Goal: Task Accomplishment & Management: Manage account settings

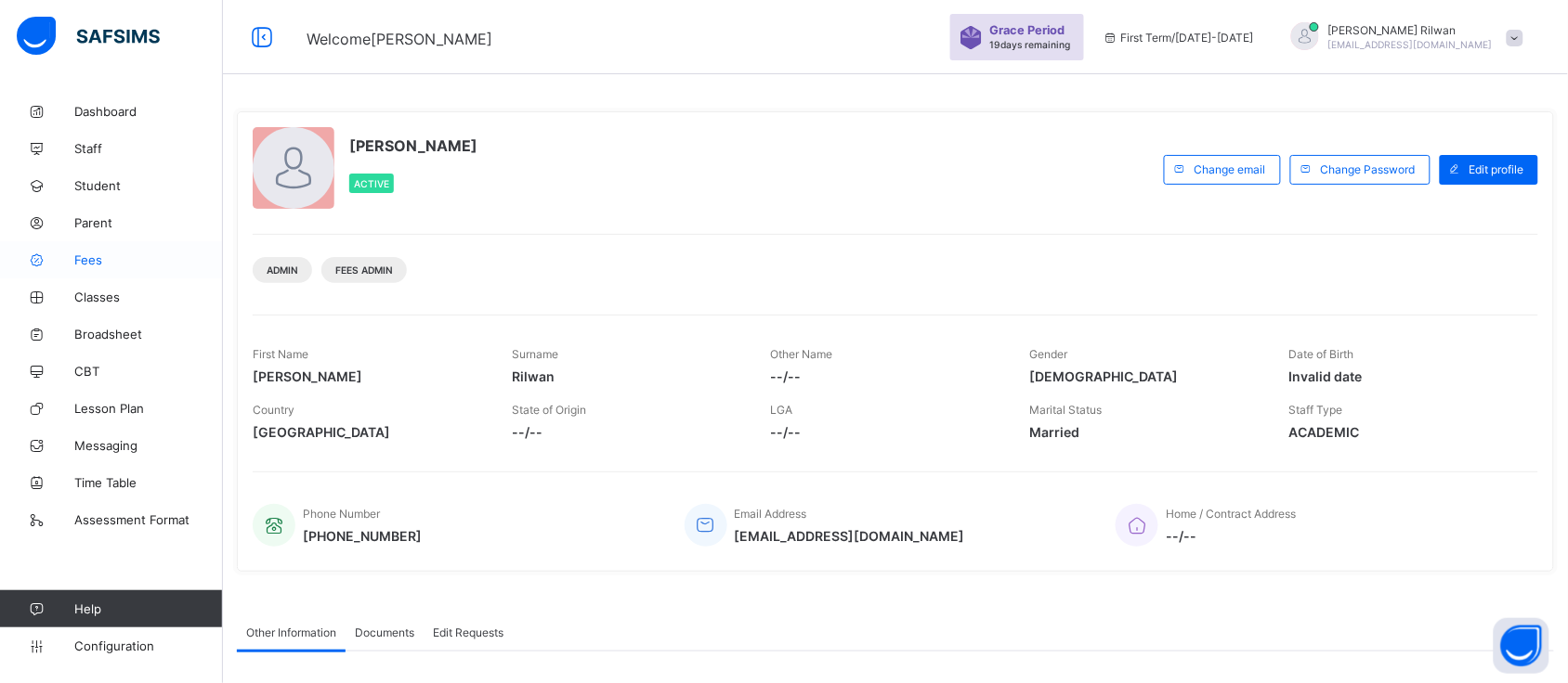
click at [102, 258] on span "Fees" at bounding box center [148, 260] width 148 height 15
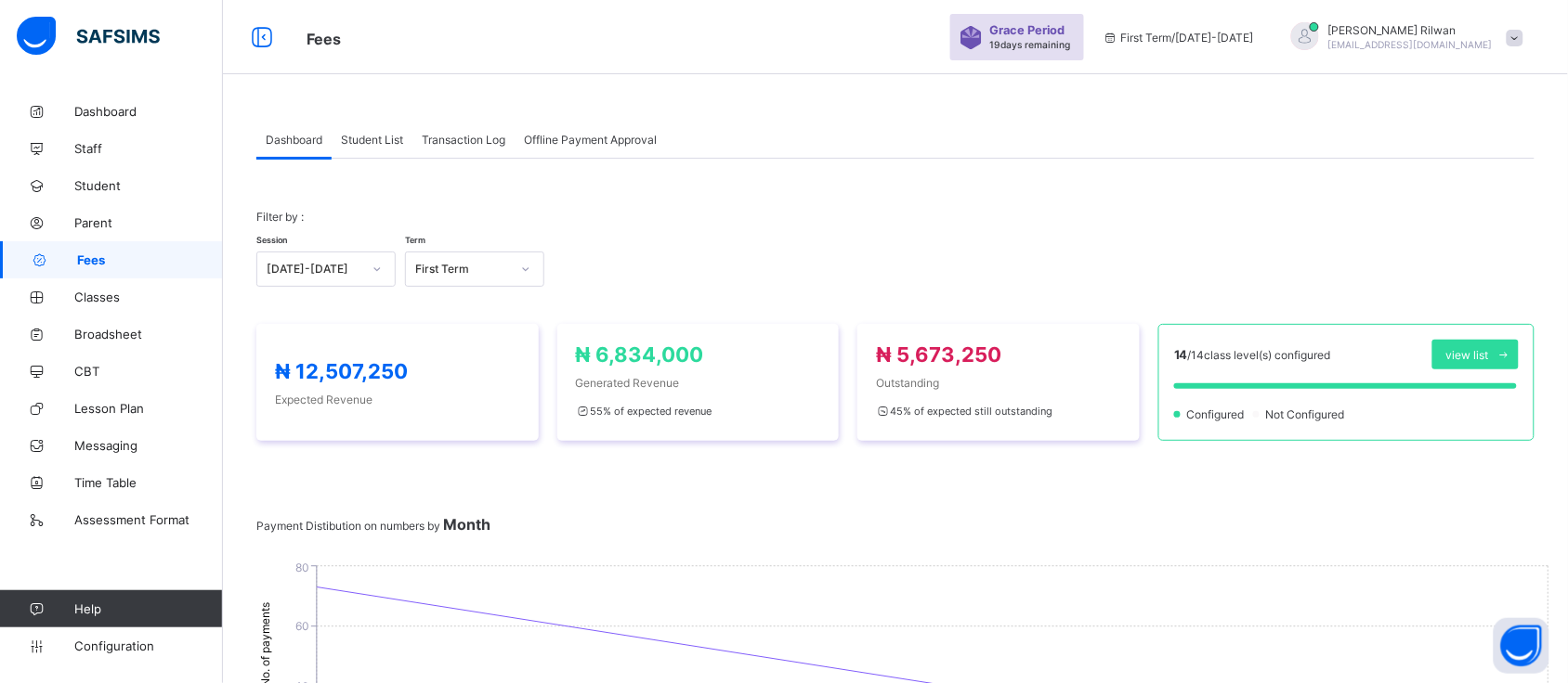
click at [383, 149] on div "Student List" at bounding box center [372, 139] width 81 height 37
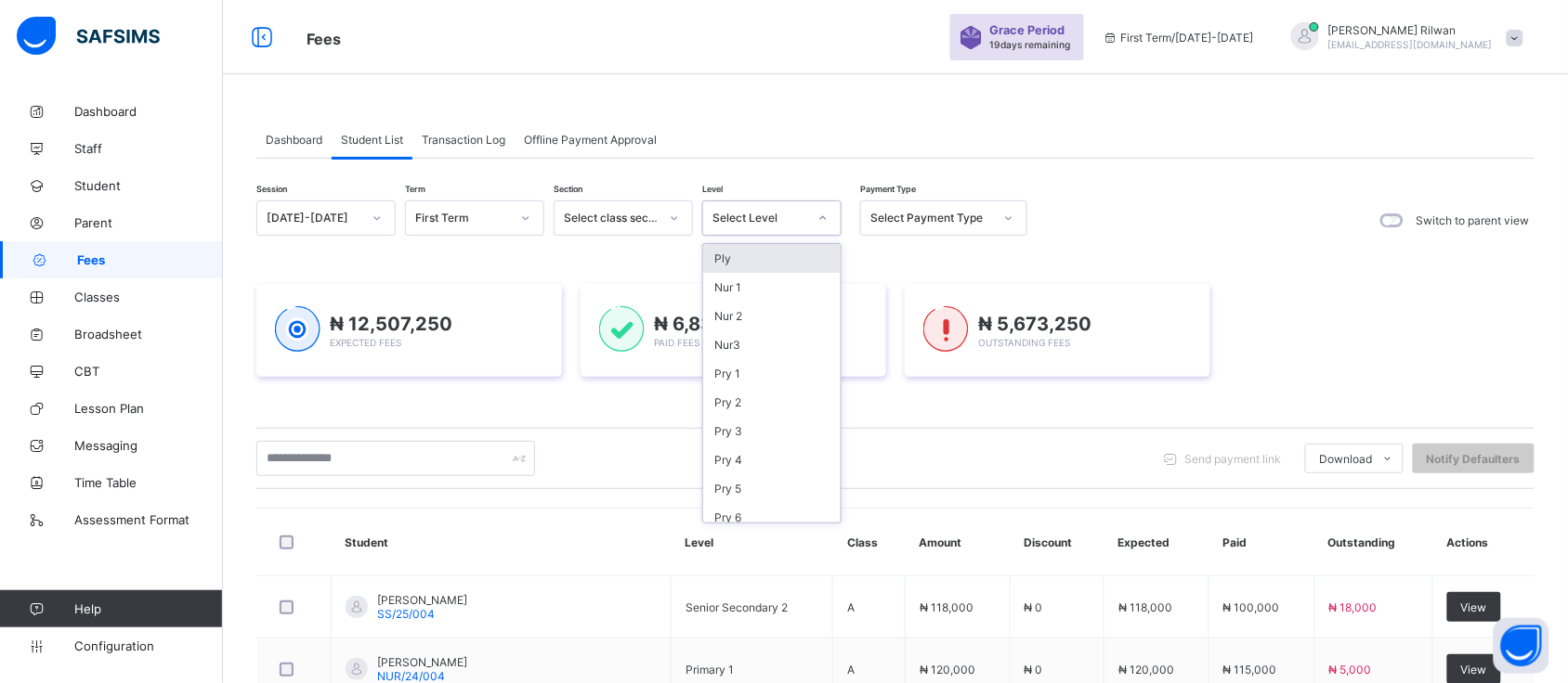
click at [824, 220] on icon at bounding box center [823, 218] width 11 height 19
click at [767, 254] on div "Ply" at bounding box center [772, 258] width 138 height 29
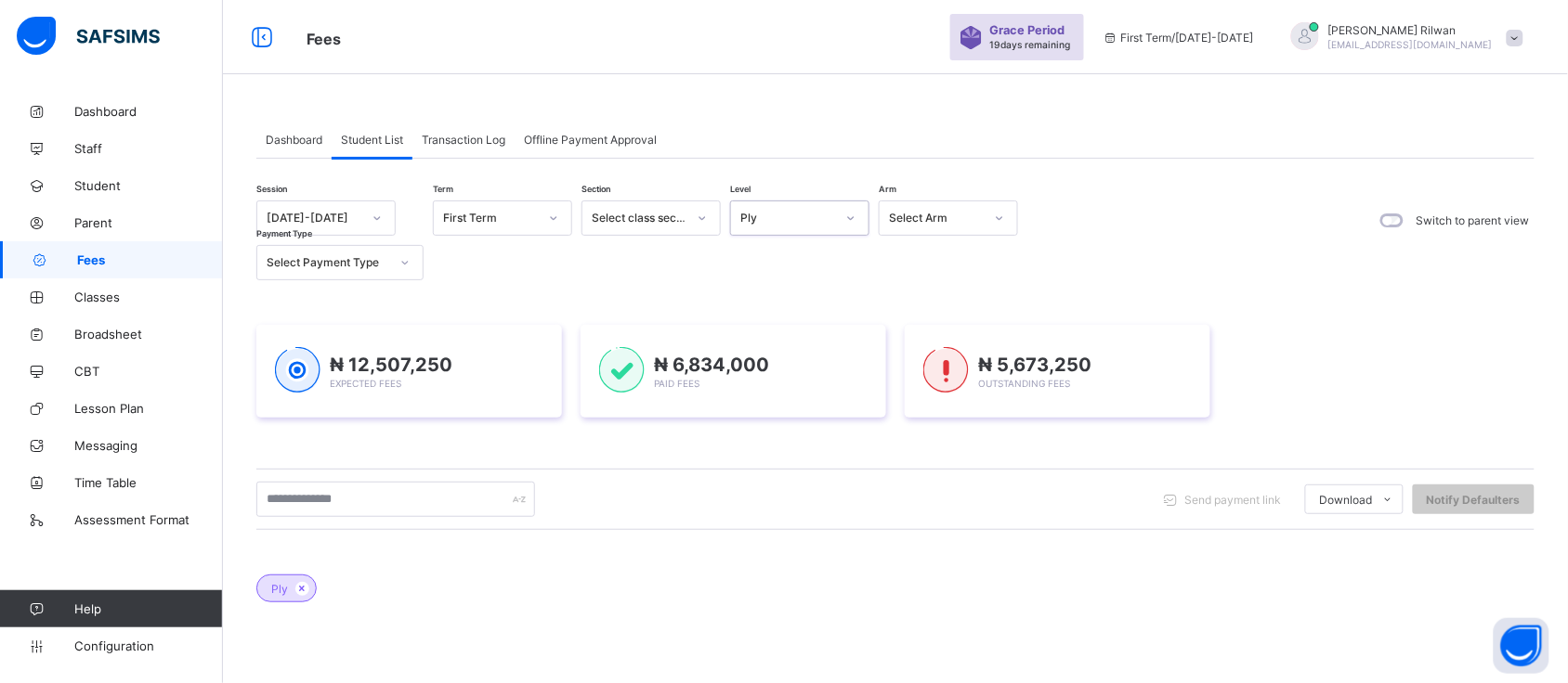
drag, startPoint x: 767, startPoint y: 257, endPoint x: 717, endPoint y: -128, distance: 388.2
click at [717, 0] on html "Fees Grace Period 19 days remaining First Term / [DATE]-[DATE] [PERSON_NAME] [E…" at bounding box center [784, 496] width 1568 height 992
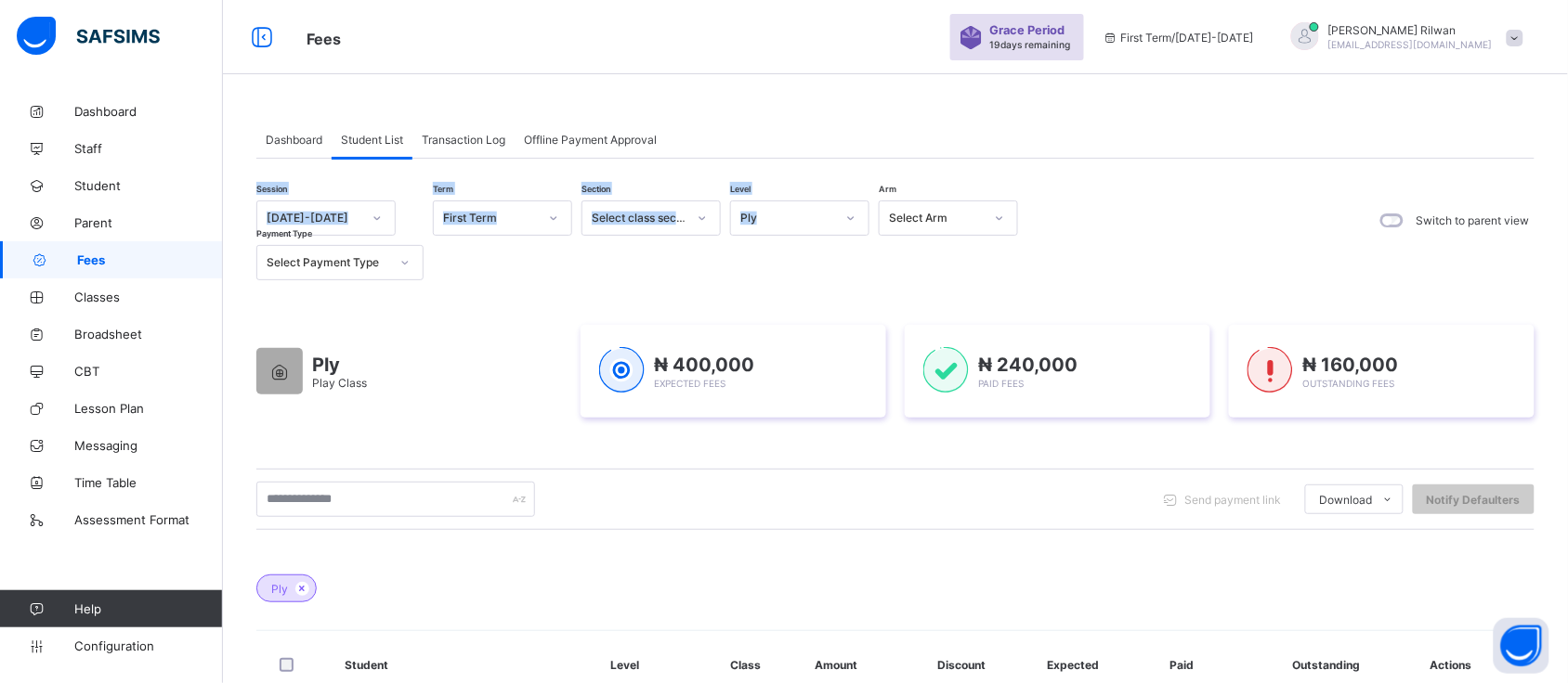
click at [1062, 131] on div "Dashboard Student List Transaction Log Offline Payment Approval" at bounding box center [896, 140] width 1278 height 38
drag, startPoint x: 1062, startPoint y: 131, endPoint x: 948, endPoint y: 86, distance: 122.6
click at [948, 86] on div "Dashboard Student List Transaction Log Offline Payment Approval Student List Mo…" at bounding box center [895, 529] width 1345 height 1059
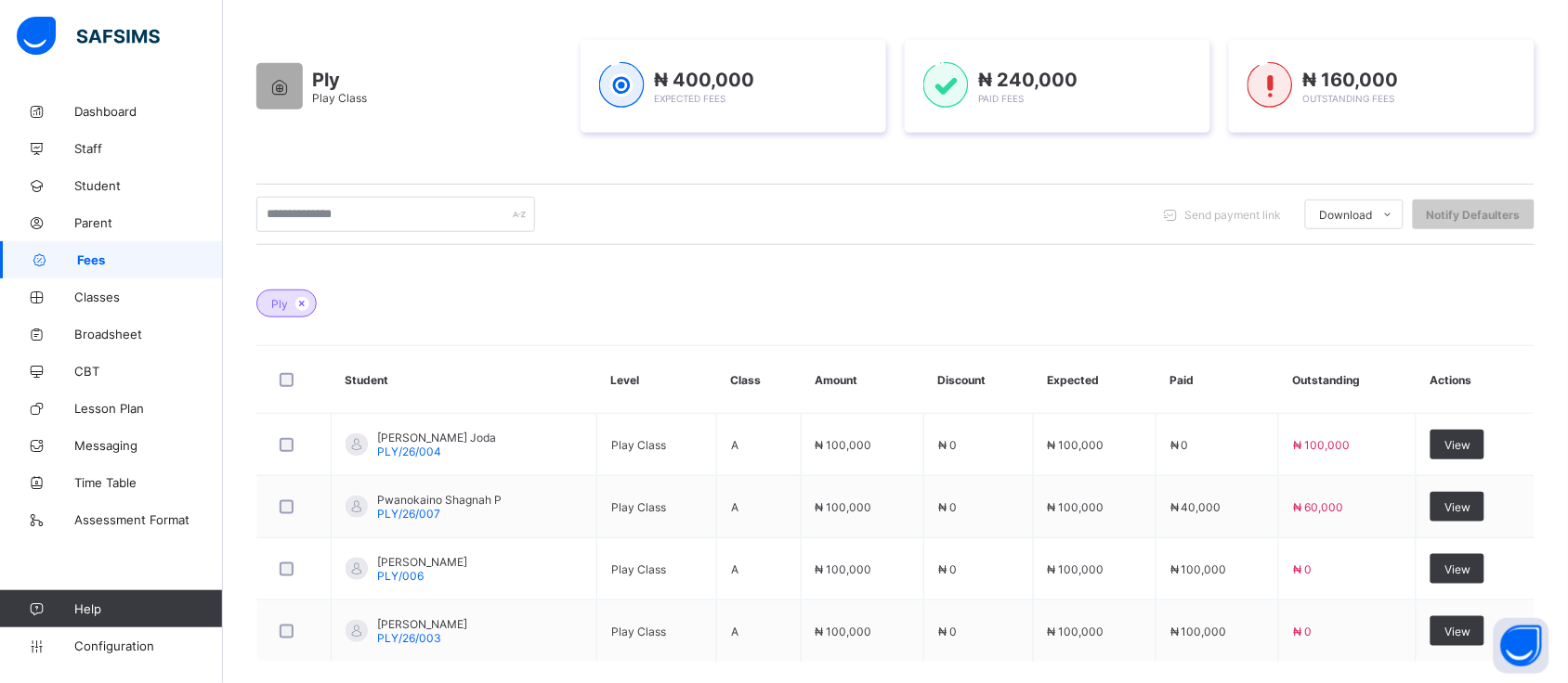
scroll to position [377, 0]
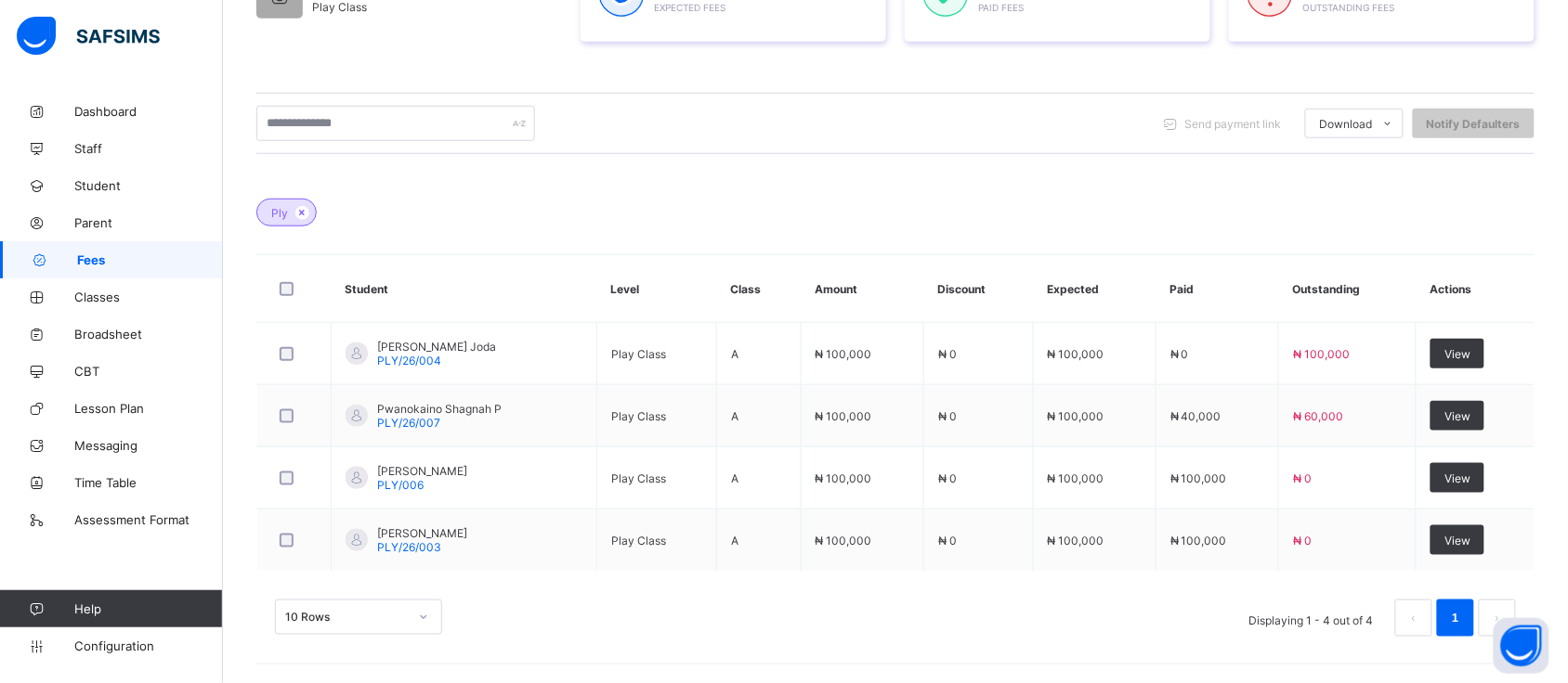
click at [967, 596] on div "10 Rows Displaying 1 - 4 out of 4 1" at bounding box center [896, 608] width 1278 height 92
click at [968, 596] on div "10 Rows Displaying 1 - 4 out of 4 1" at bounding box center [896, 608] width 1278 height 92
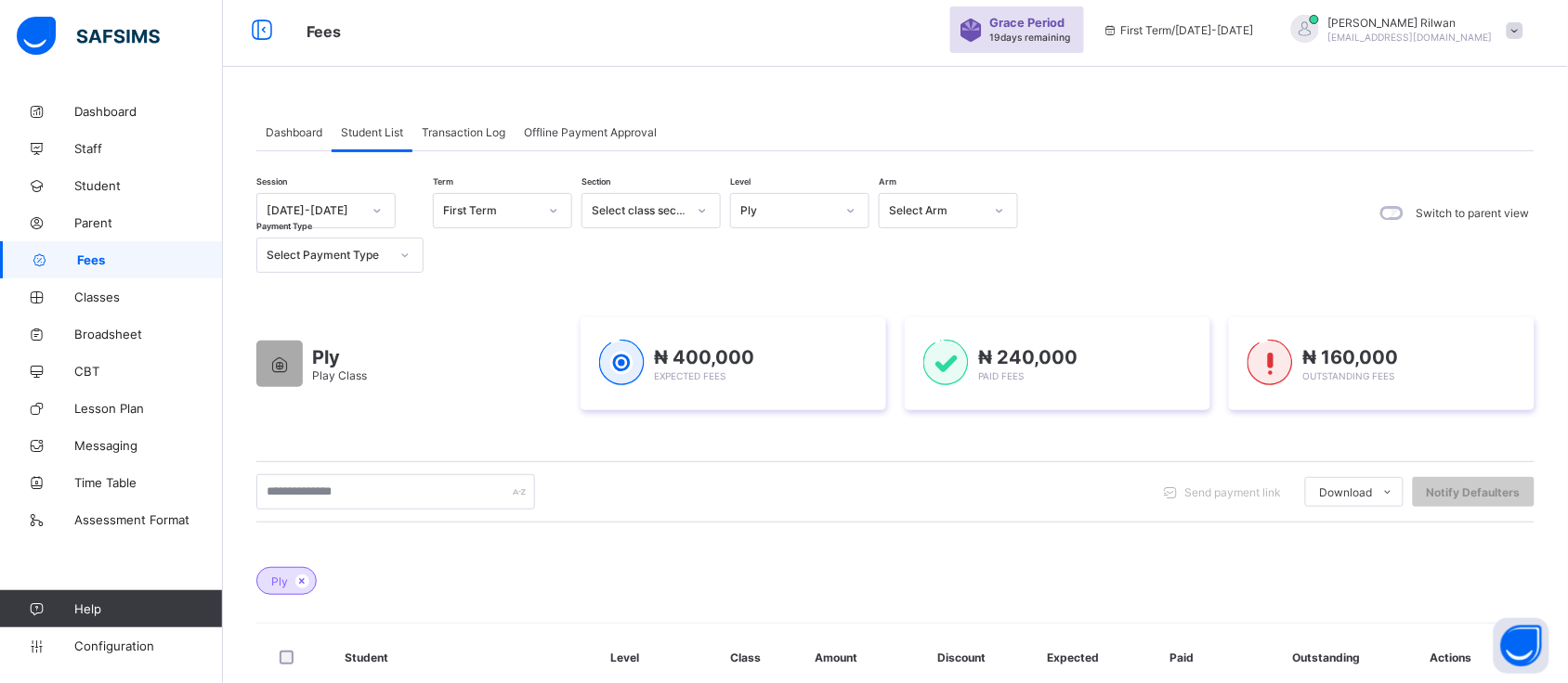
scroll to position [0, 0]
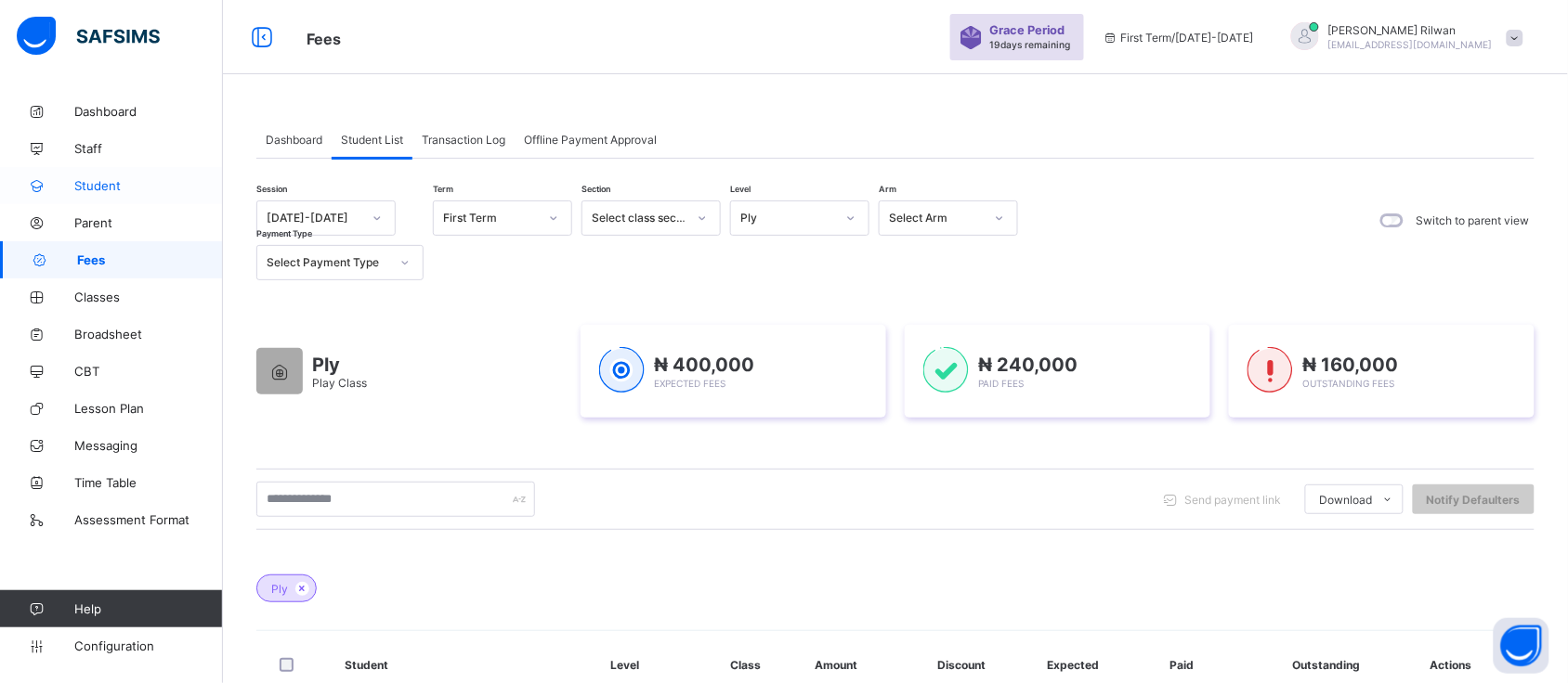
click at [119, 175] on link "Student" at bounding box center [111, 185] width 223 height 37
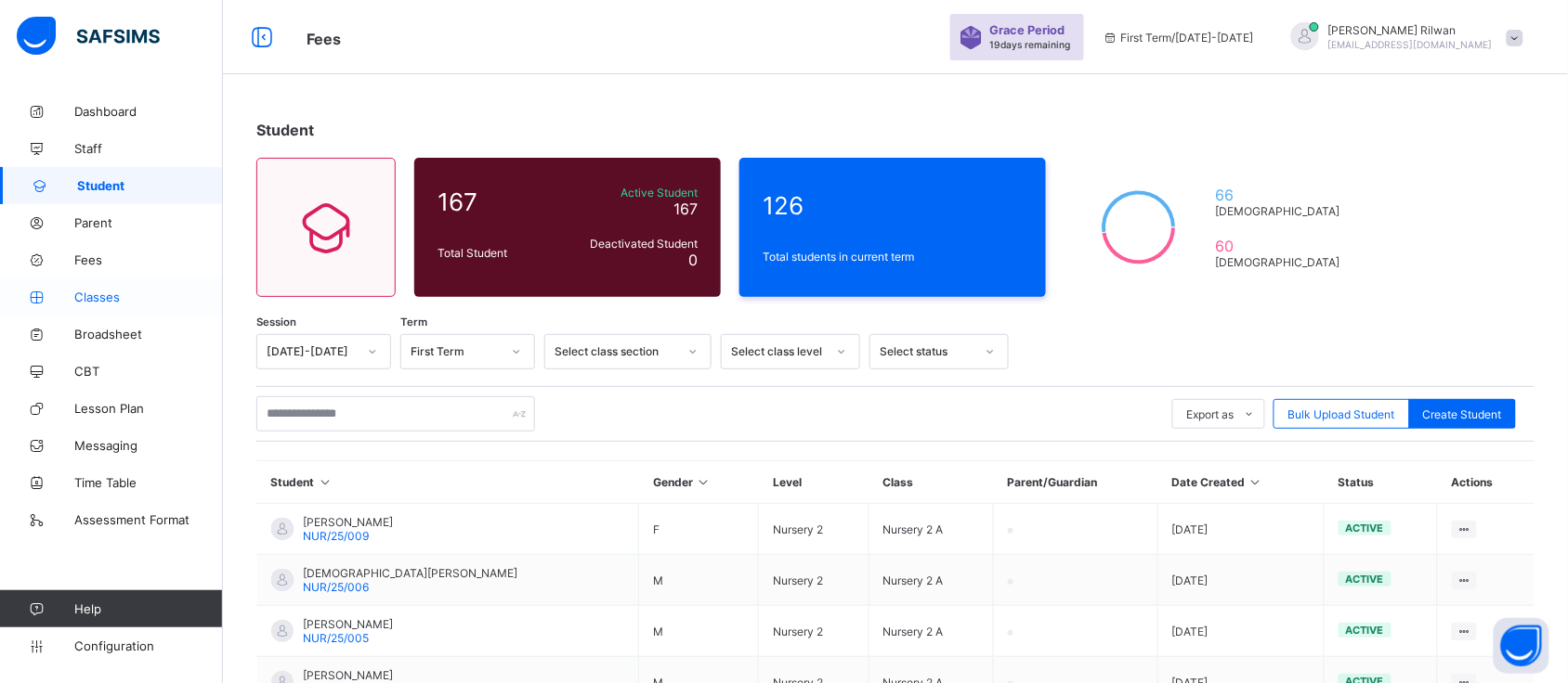
click at [126, 303] on span "Classes" at bounding box center [148, 297] width 148 height 15
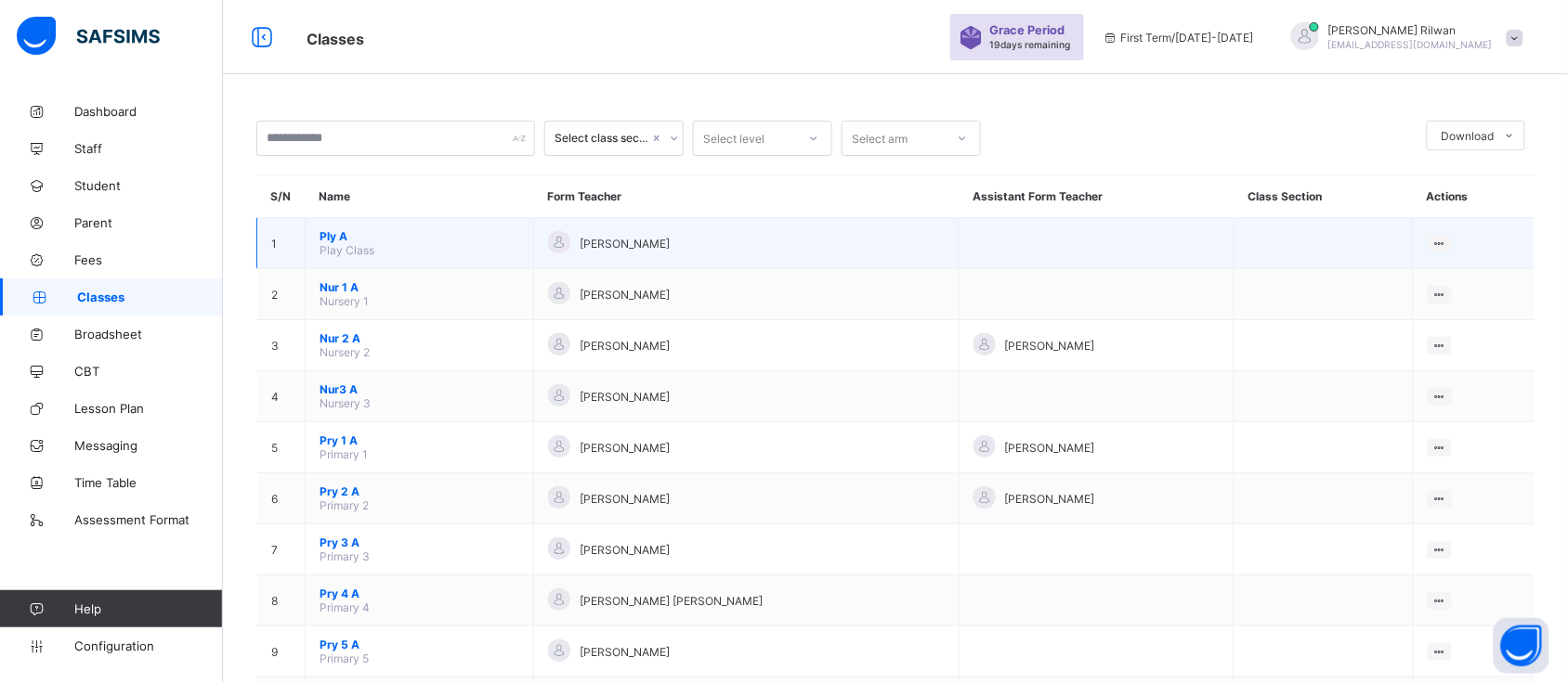
click at [336, 234] on span "Ply A" at bounding box center [419, 236] width 200 height 14
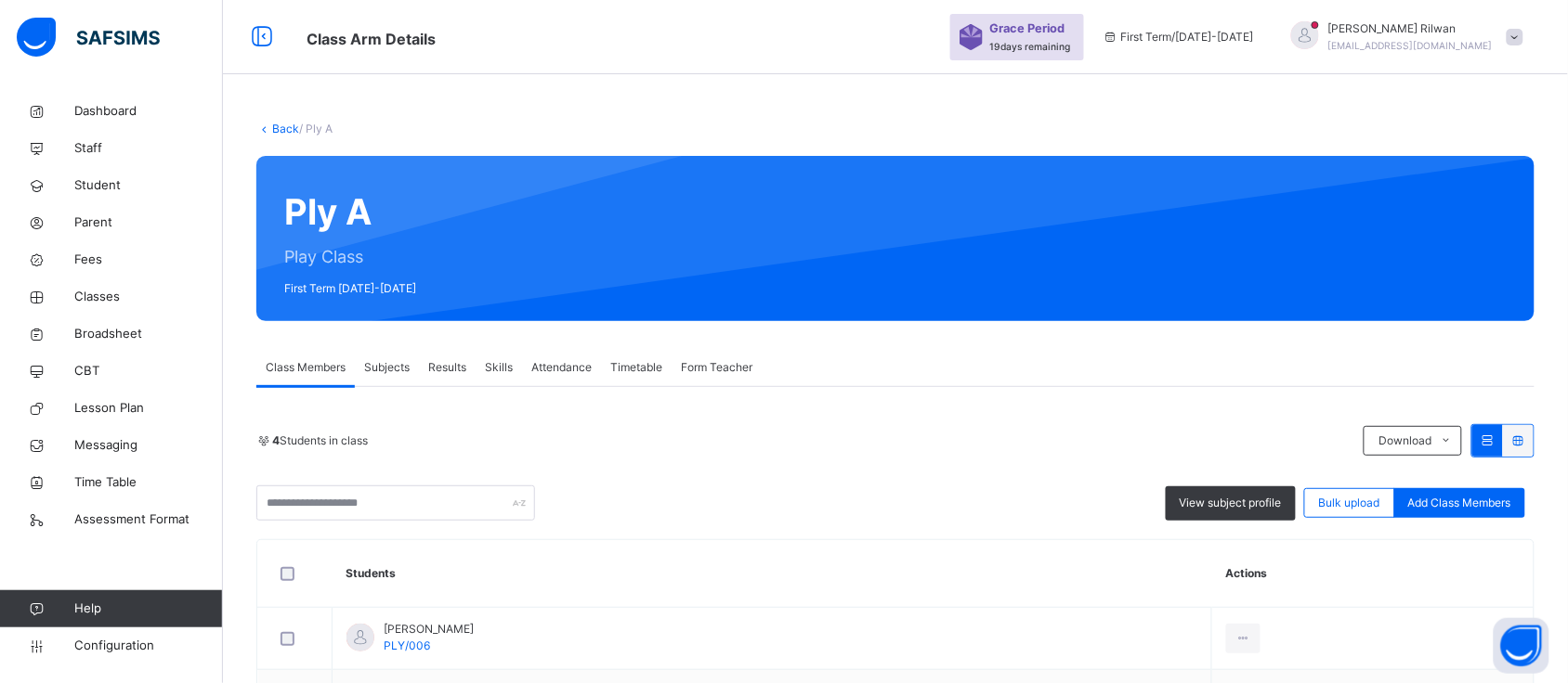
drag, startPoint x: 1492, startPoint y: 493, endPoint x: 1482, endPoint y: 497, distance: 10.8
click at [1482, 497] on span "Add Class Members" at bounding box center [1459, 503] width 103 height 17
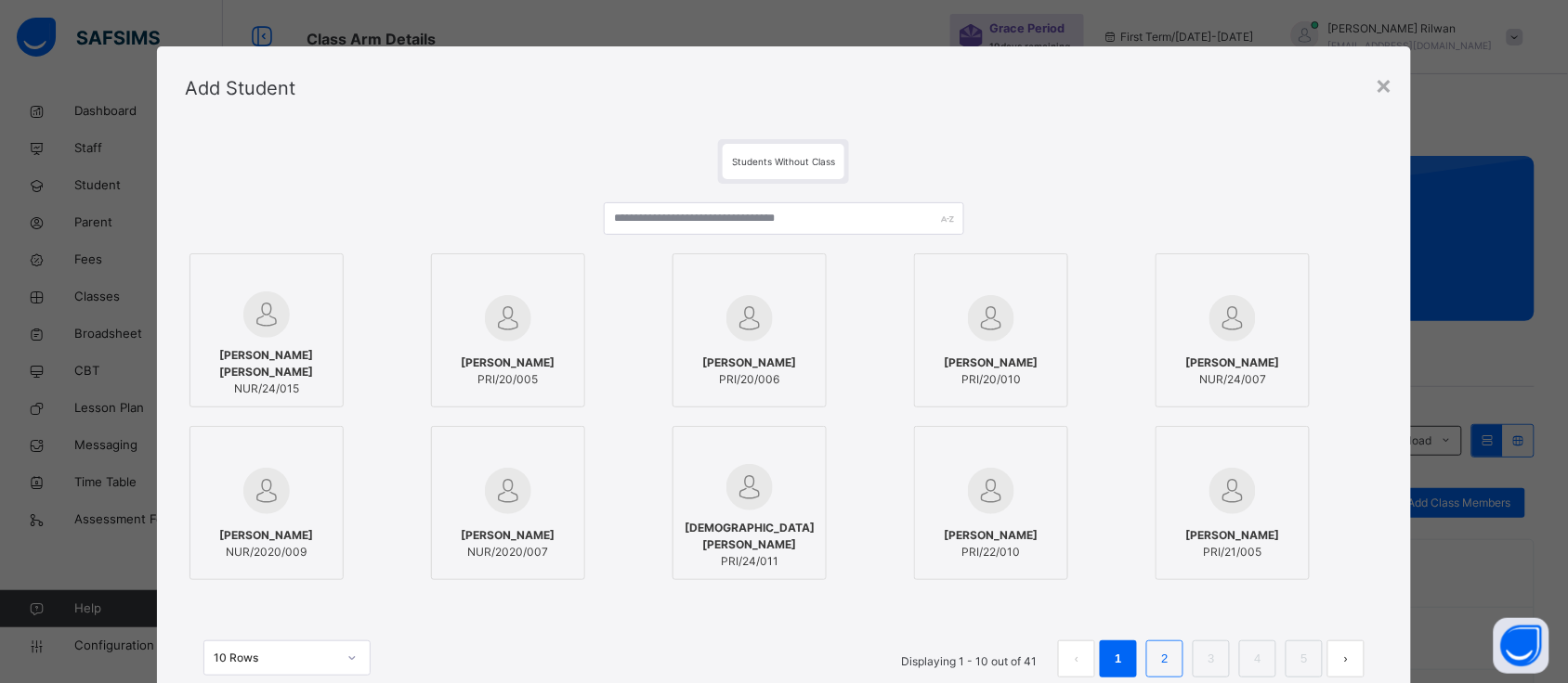
click at [1164, 661] on link "2" at bounding box center [1165, 659] width 18 height 25
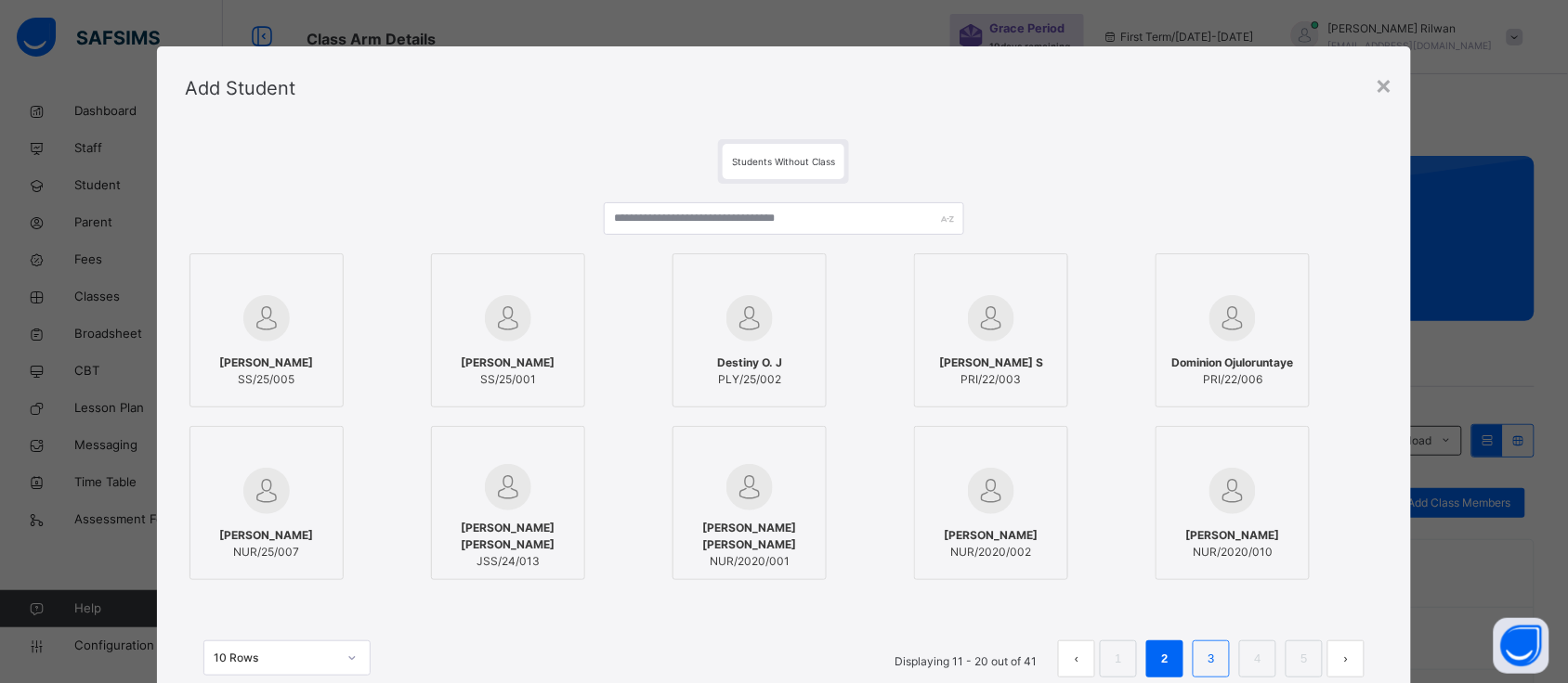
click at [1212, 664] on link "3" at bounding box center [1211, 659] width 18 height 25
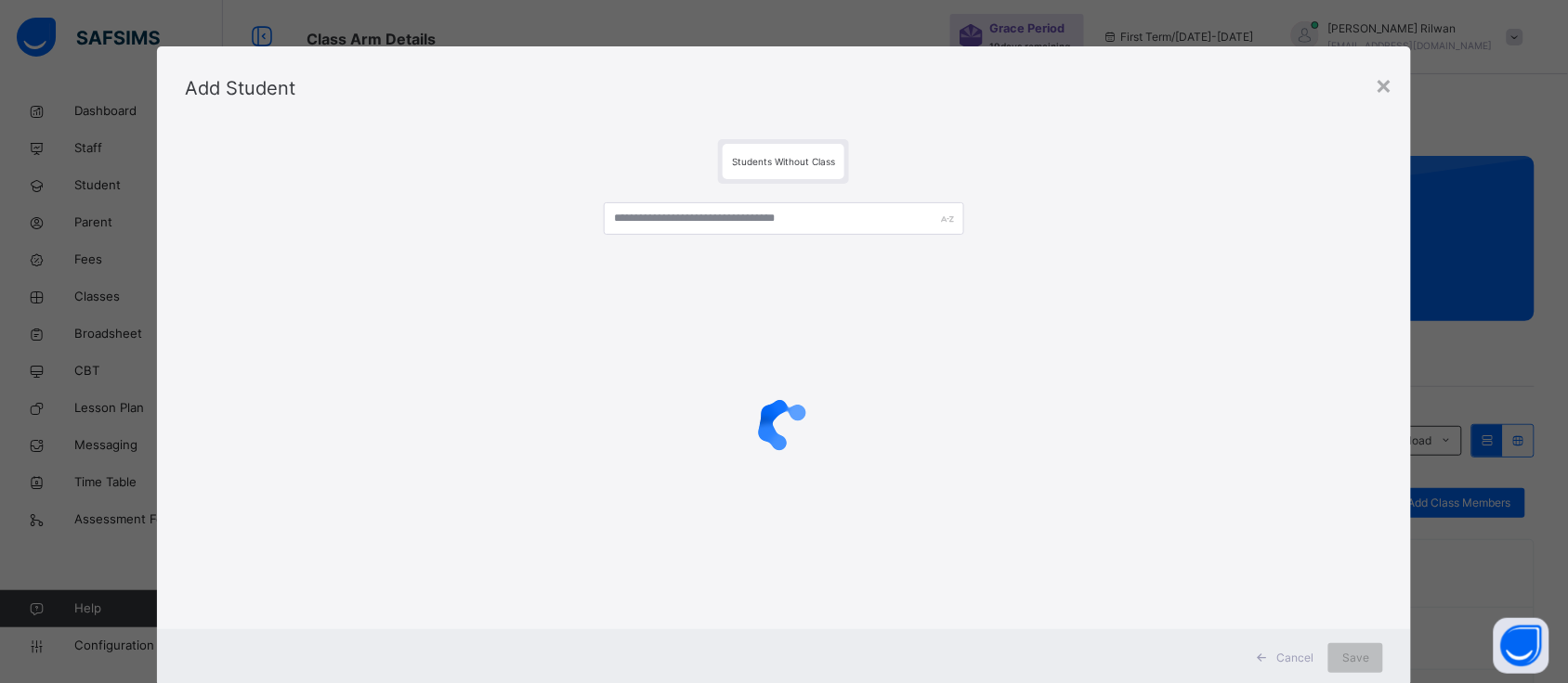
click at [1214, 665] on div "× Add Student Students Without Class Cancel Save" at bounding box center [784, 366] width 1254 height 641
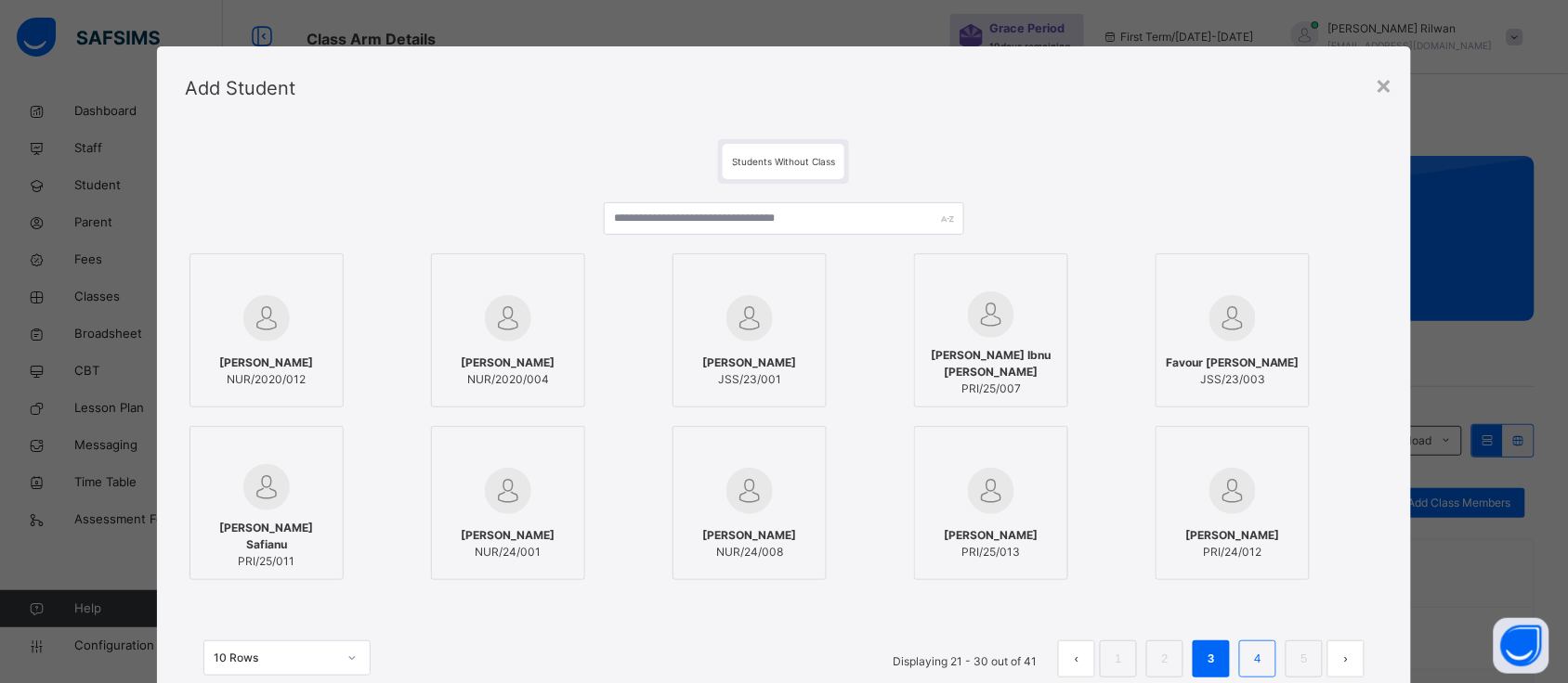
click at [1263, 666] on link "4" at bounding box center [1257, 659] width 18 height 25
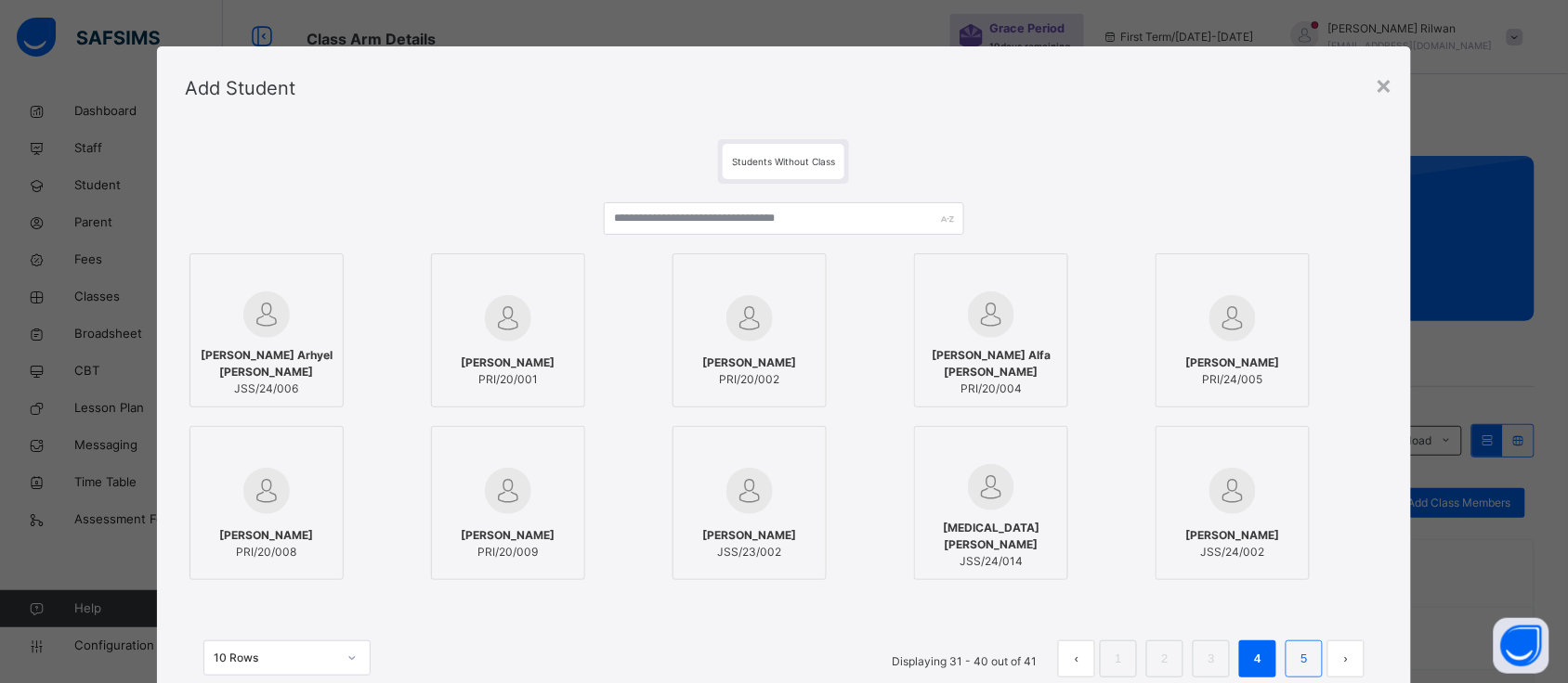
click at [1294, 675] on li "5" at bounding box center [1304, 658] width 37 height 37
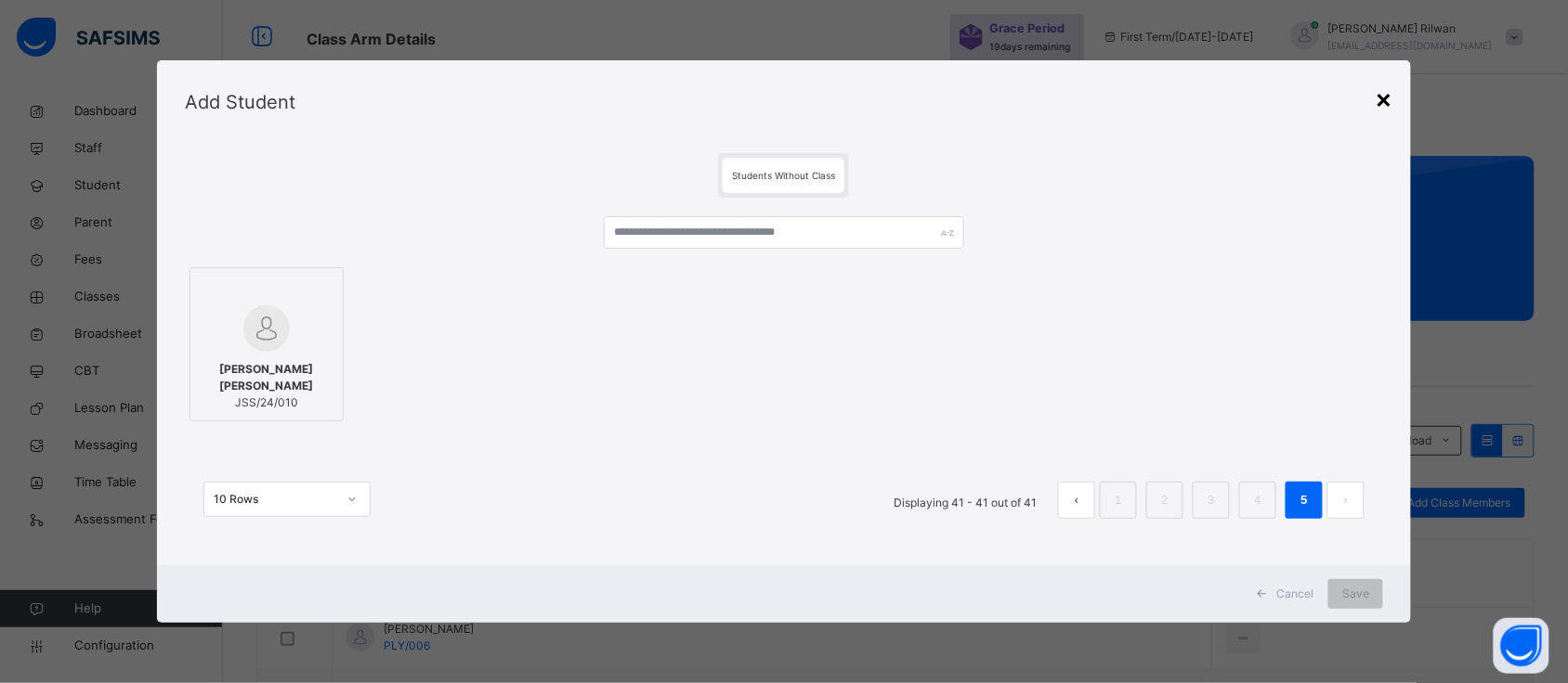
click at [1392, 107] on div "×" at bounding box center [1383, 98] width 18 height 39
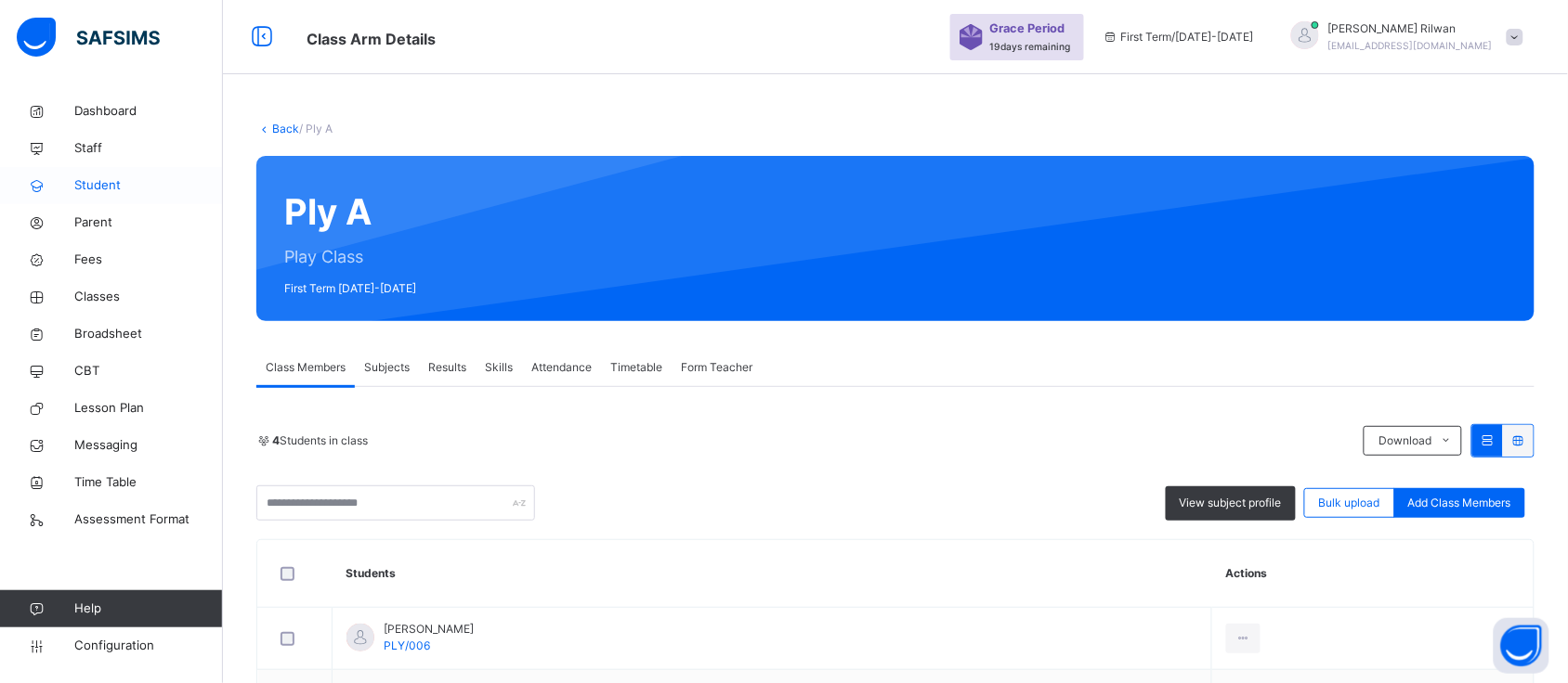
click at [94, 174] on link "Student" at bounding box center [111, 185] width 223 height 37
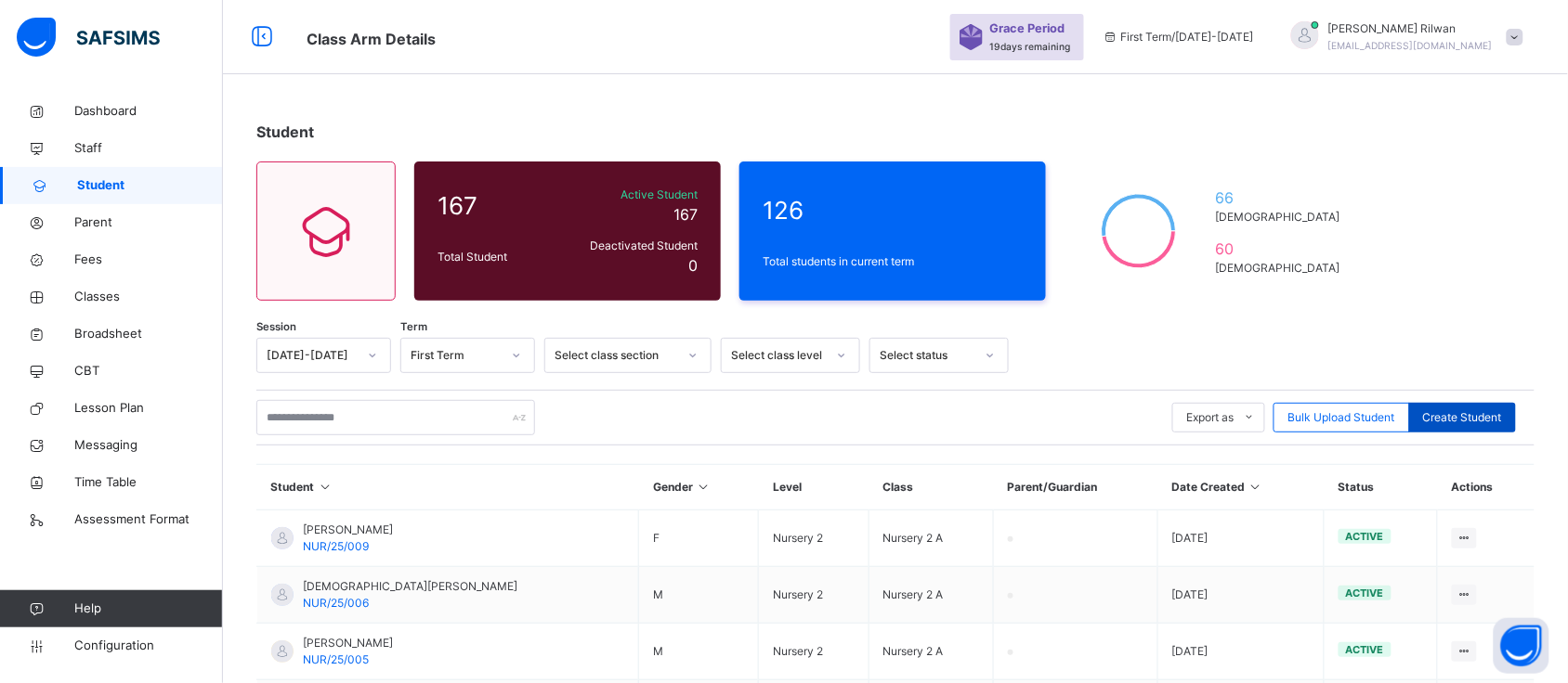
click at [1486, 409] on span "Create Student" at bounding box center [1462, 418] width 79 height 17
select select "**"
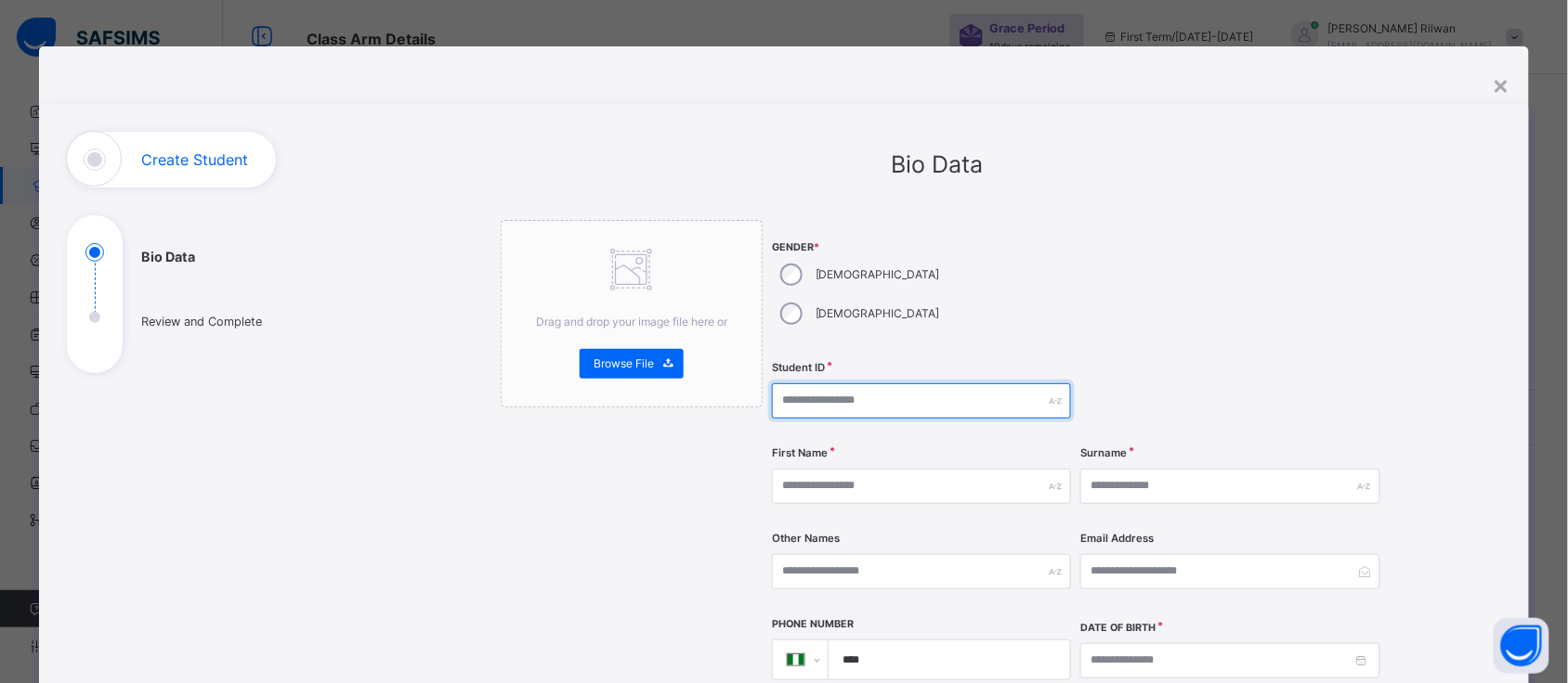
click at [783, 383] on input "text" at bounding box center [921, 400] width 299 height 35
